Goal: Information Seeking & Learning: Check status

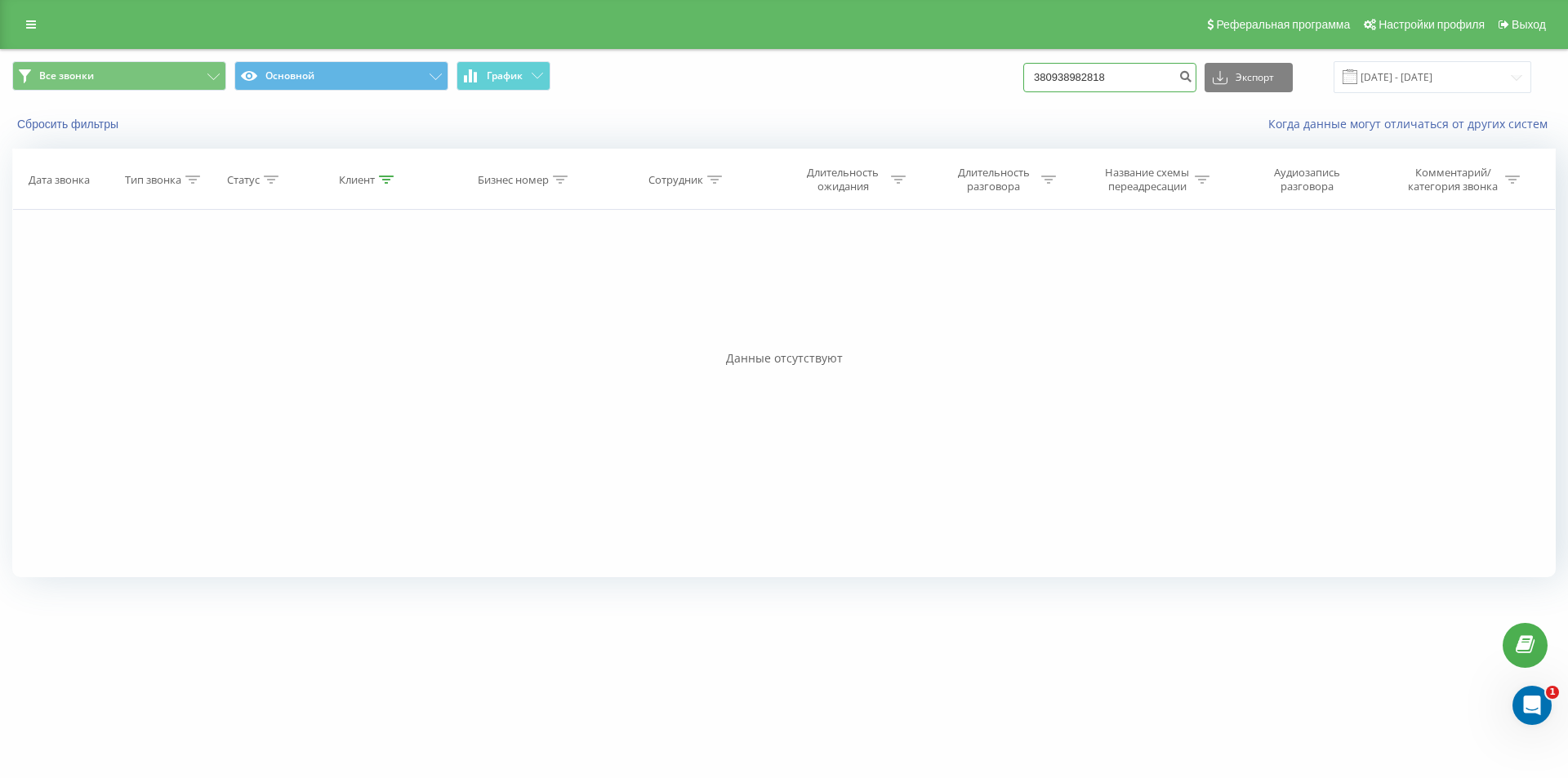
drag, startPoint x: 1130, startPoint y: 77, endPoint x: 880, endPoint y: 69, distance: 250.1
click at [880, 69] on div "Все звонки Основной График 380938982818 Экспорт .csv .xls .xlsx [DATE] - [DATE]" at bounding box center [784, 77] width 1543 height 32
type input "4406"
click at [1192, 77] on icon "submit" at bounding box center [1185, 74] width 13 height 10
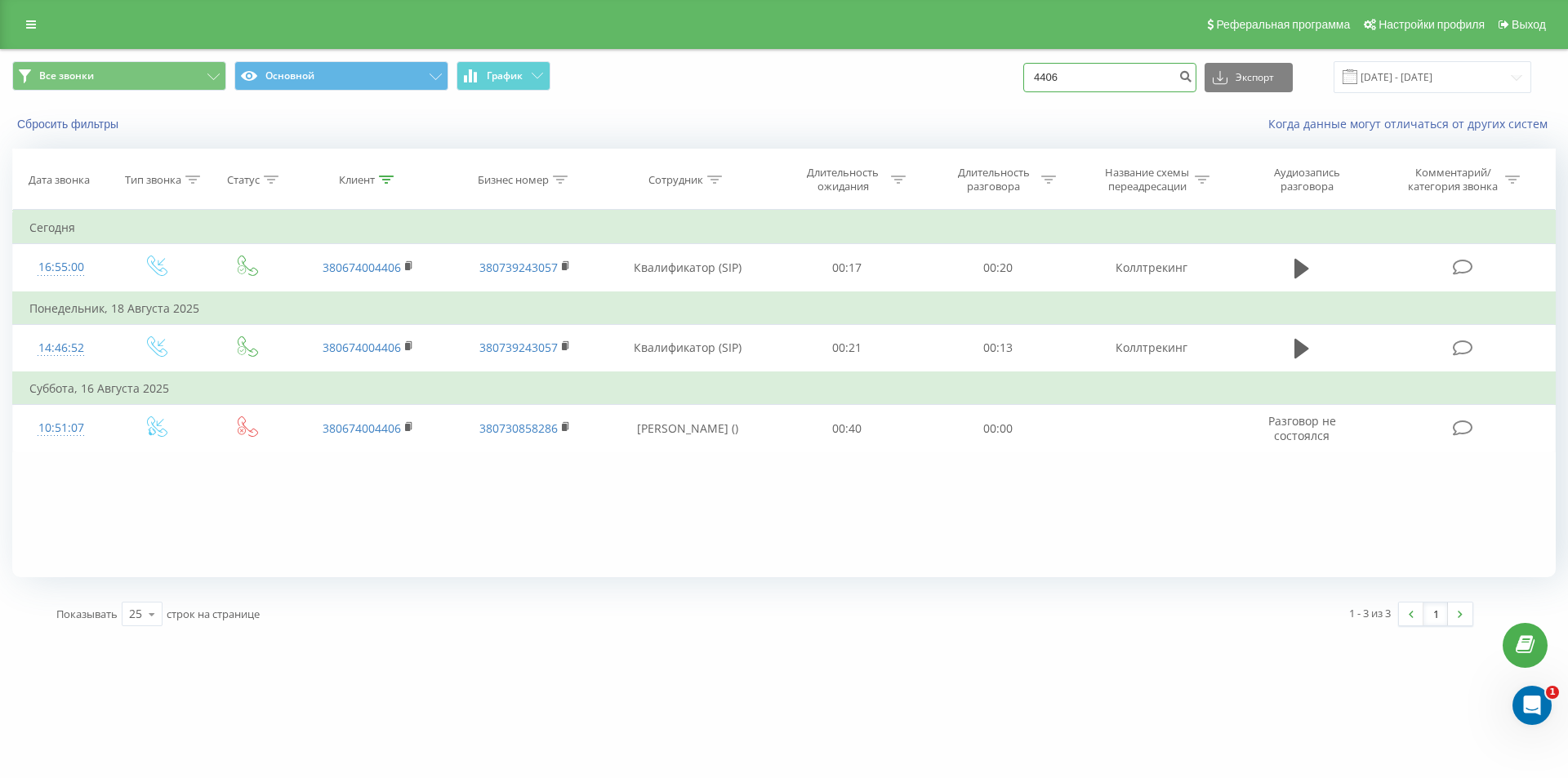
drag, startPoint x: 1097, startPoint y: 81, endPoint x: 891, endPoint y: 78, distance: 206.0
click at [891, 78] on div "Все звонки Основной График 4406 Экспорт .csv .xls .xlsx 21.05.2025 - 21.08.2025" at bounding box center [784, 77] width 1543 height 32
paste input "38098481312"
type input "380984813126"
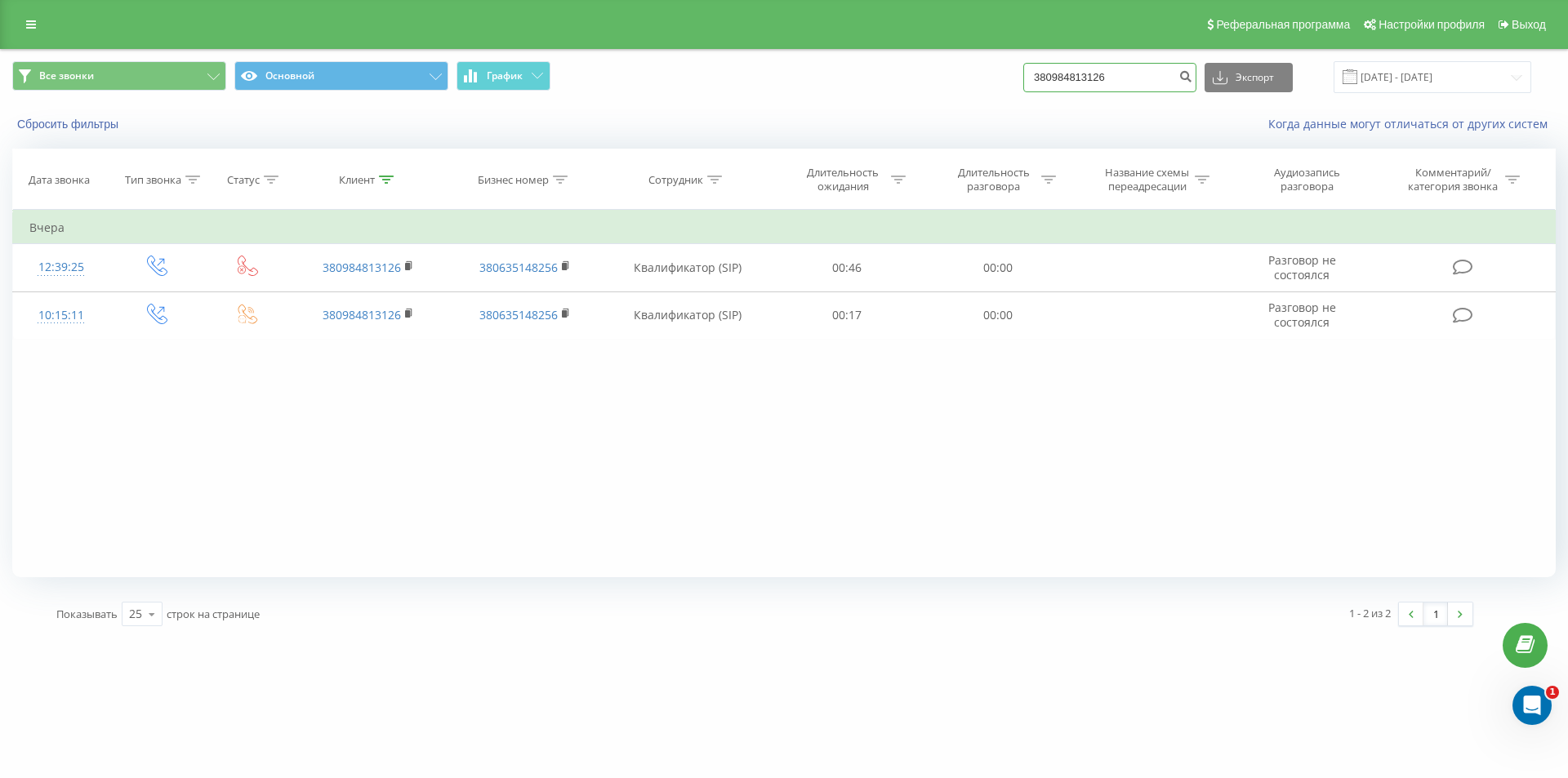
drag, startPoint x: 1031, startPoint y: 76, endPoint x: 894, endPoint y: 76, distance: 137.0
click at [896, 76] on div "Все звонки Основной График 380984813126 Экспорт .csv .xls .xlsx 21.05.2025 - 21…" at bounding box center [784, 77] width 1543 height 32
paste input "31996170"
type input "380931996170"
